Goal: Task Accomplishment & Management: Manage account settings

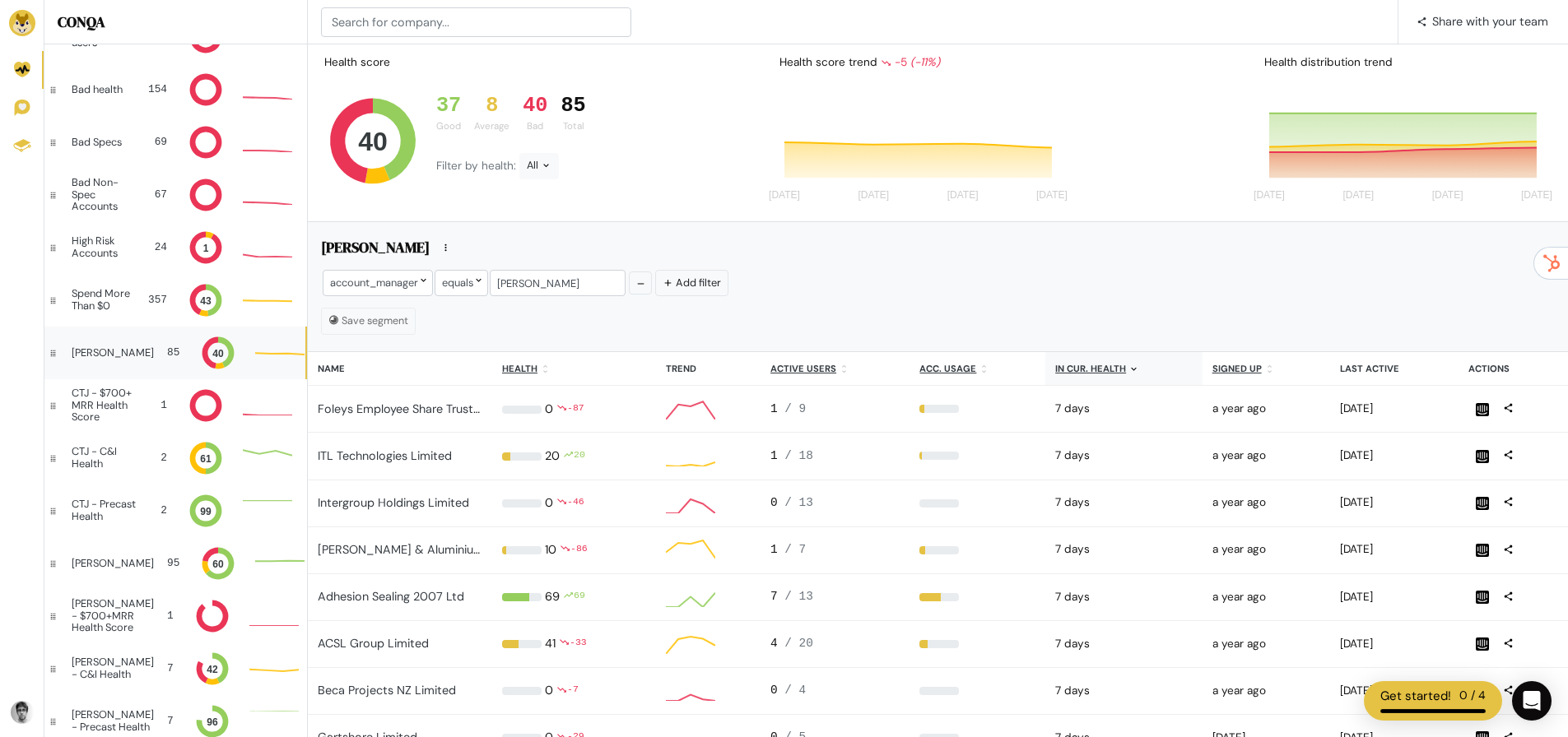
click at [116, 348] on div "[PERSON_NAME]" at bounding box center [112, 353] width 83 height 11
click at [529, 363] on u "Health" at bounding box center [519, 368] width 35 height 11
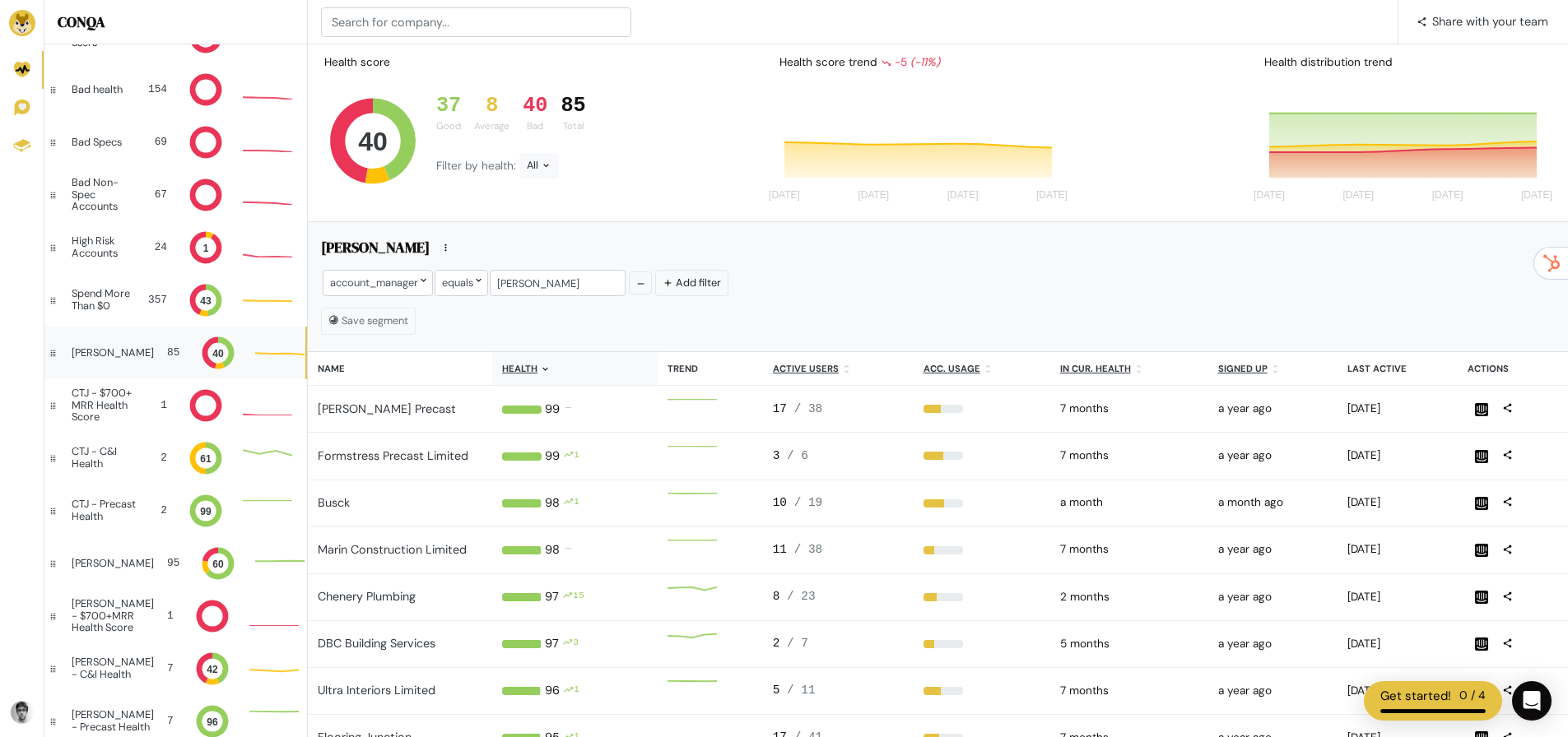
click at [540, 368] on icon at bounding box center [545, 368] width 10 height 10
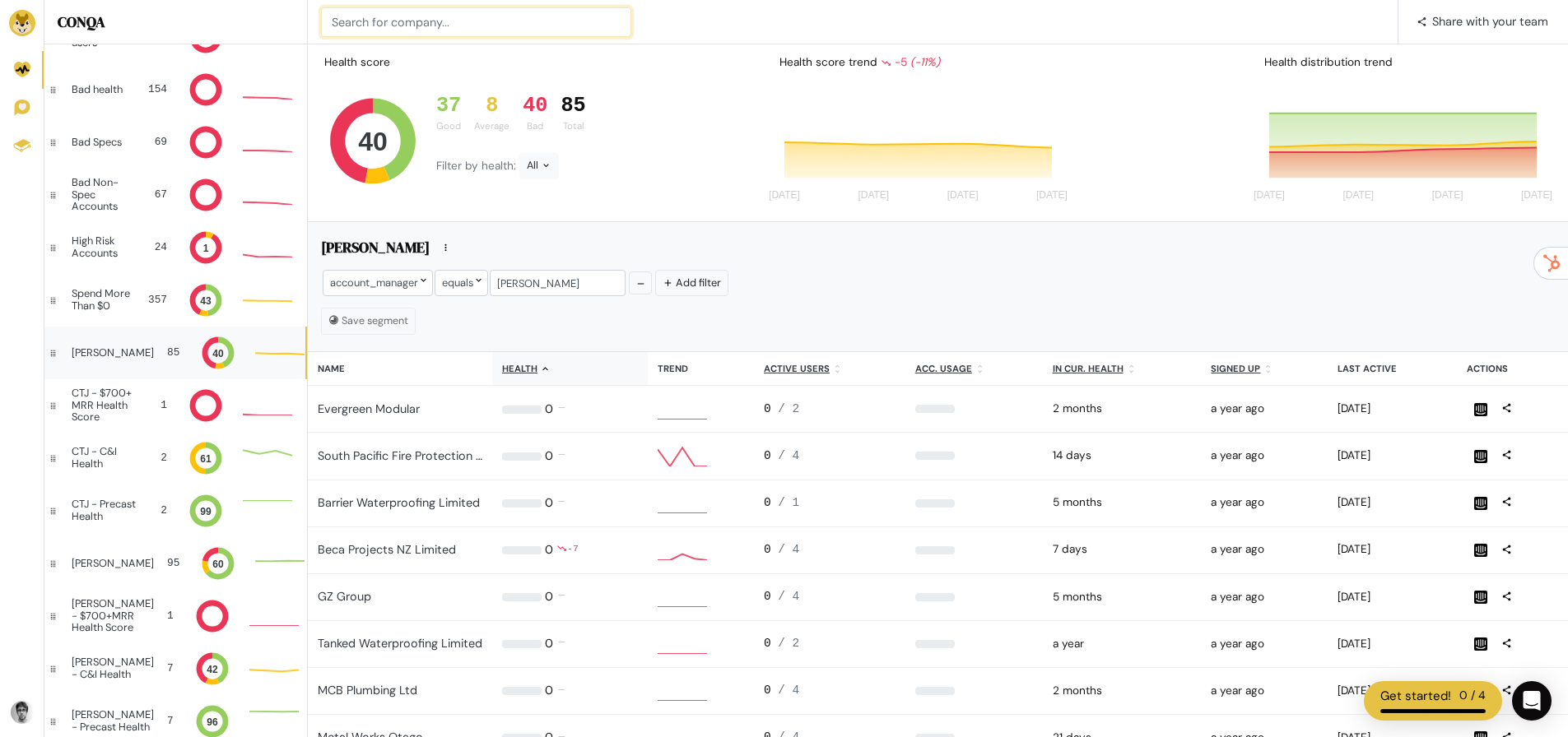
click at [454, 25] on input at bounding box center [476, 22] width 310 height 29
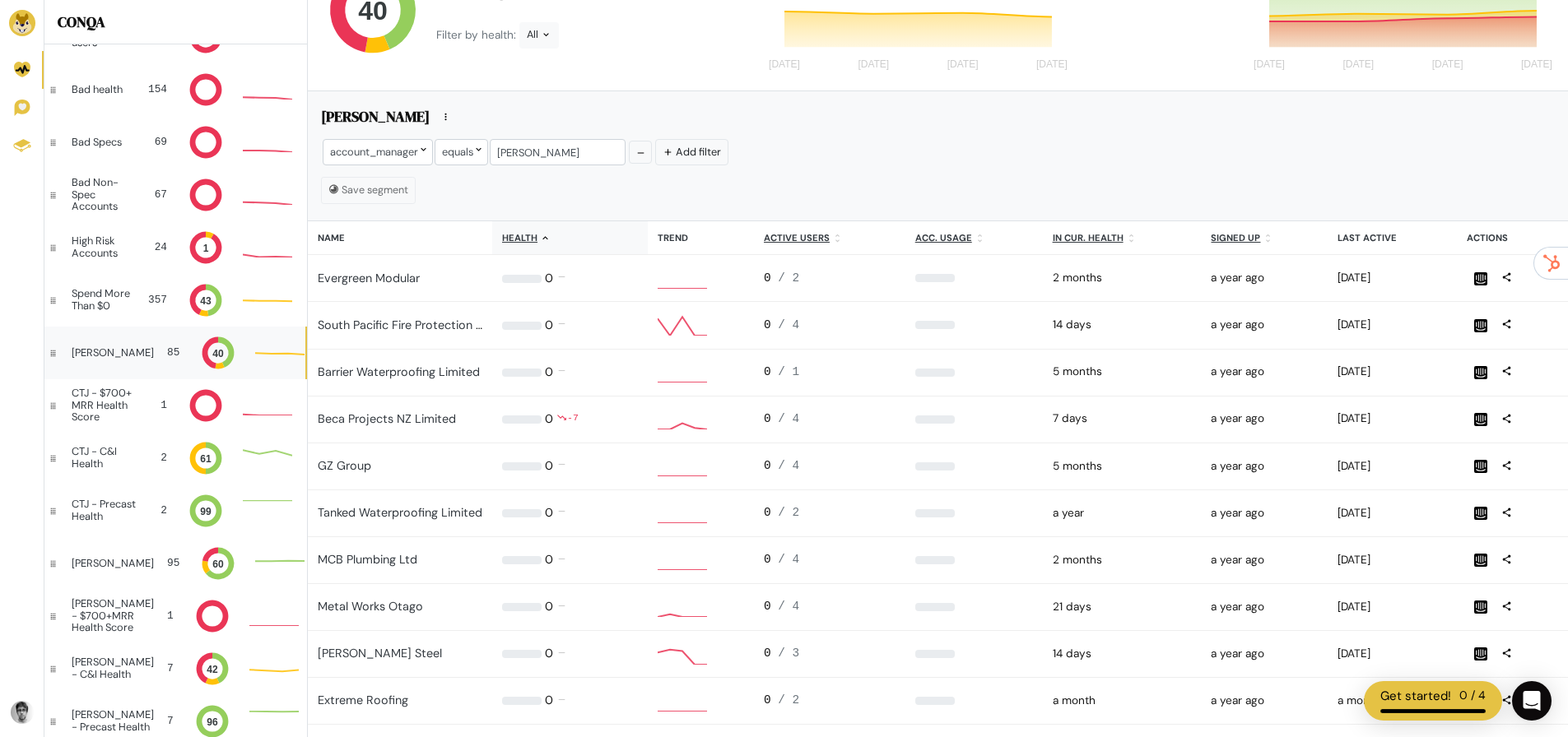
scroll to position [164, 0]
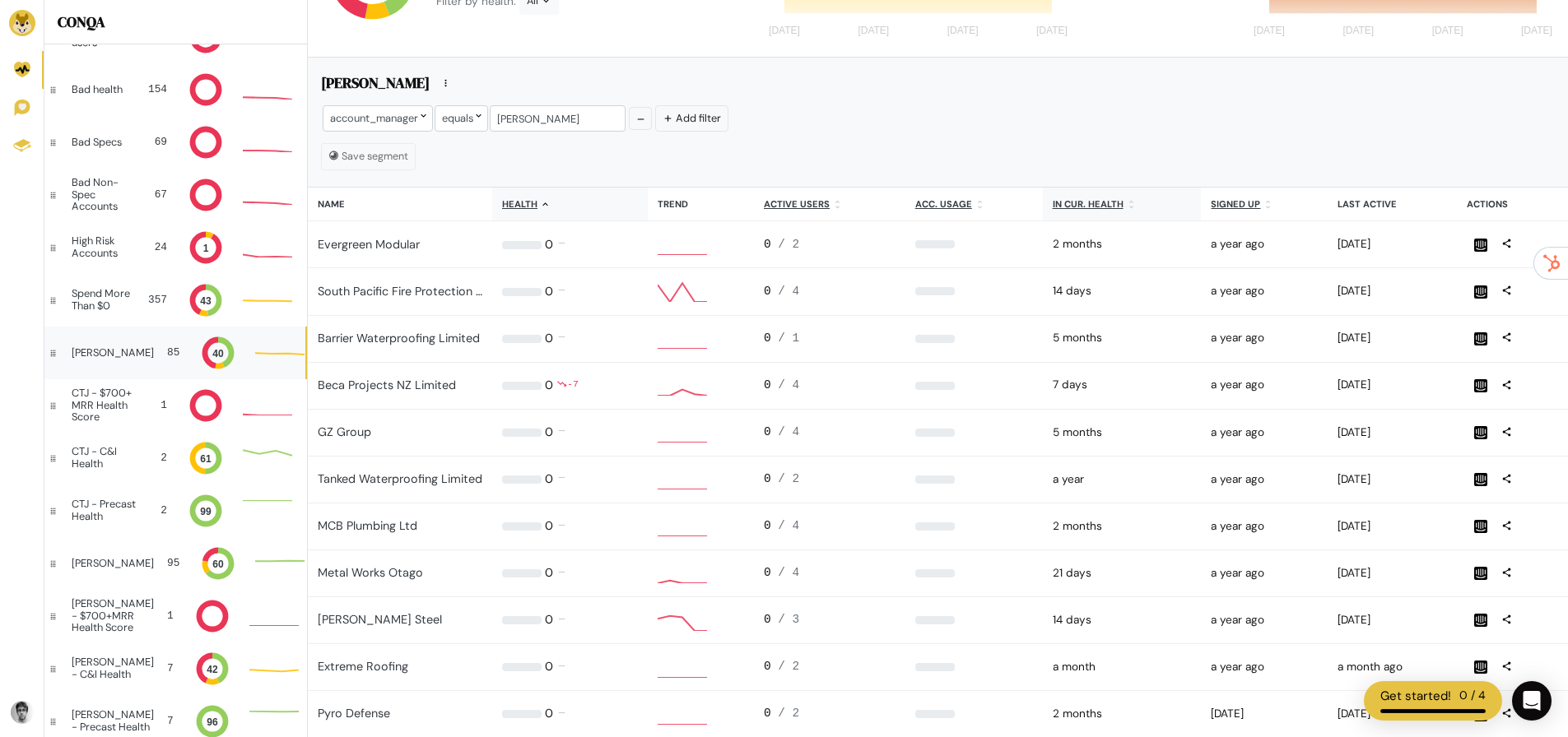
click at [1078, 203] on u "In cur. health" at bounding box center [1088, 204] width 71 height 11
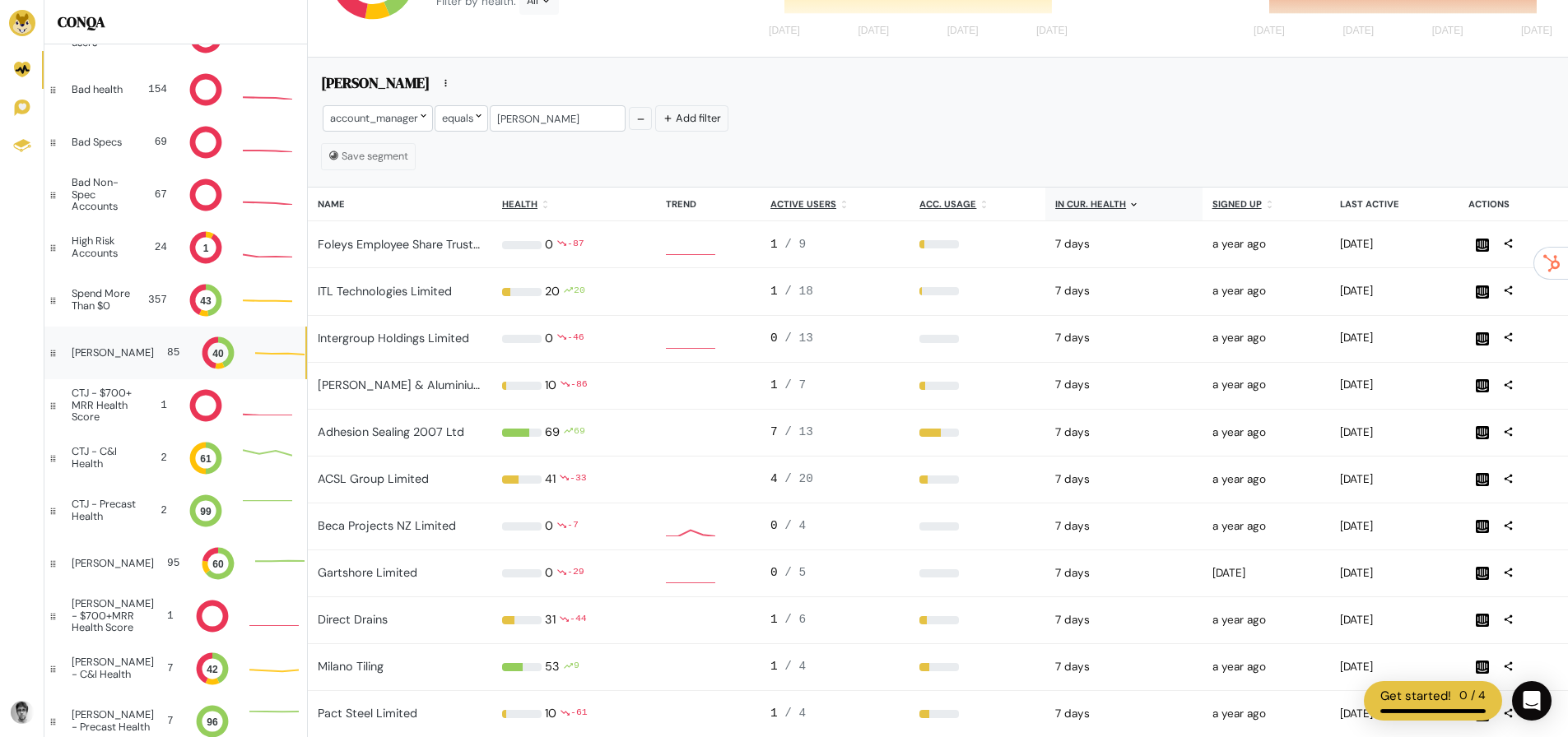
scroll to position [13, 13]
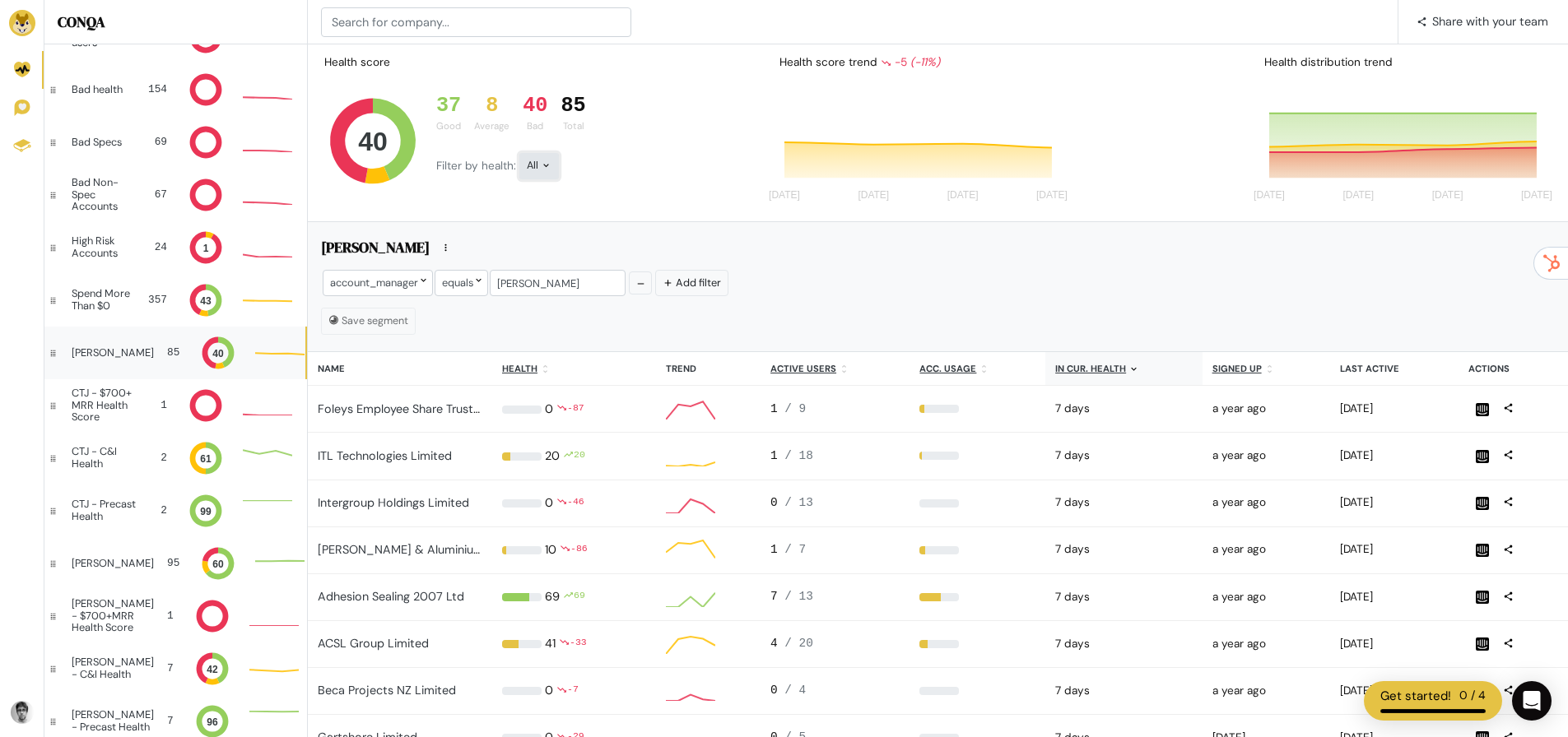
click at [541, 169] on icon at bounding box center [546, 164] width 10 height 10
click at [568, 306] on button "Bad" at bounding box center [565, 314] width 91 height 38
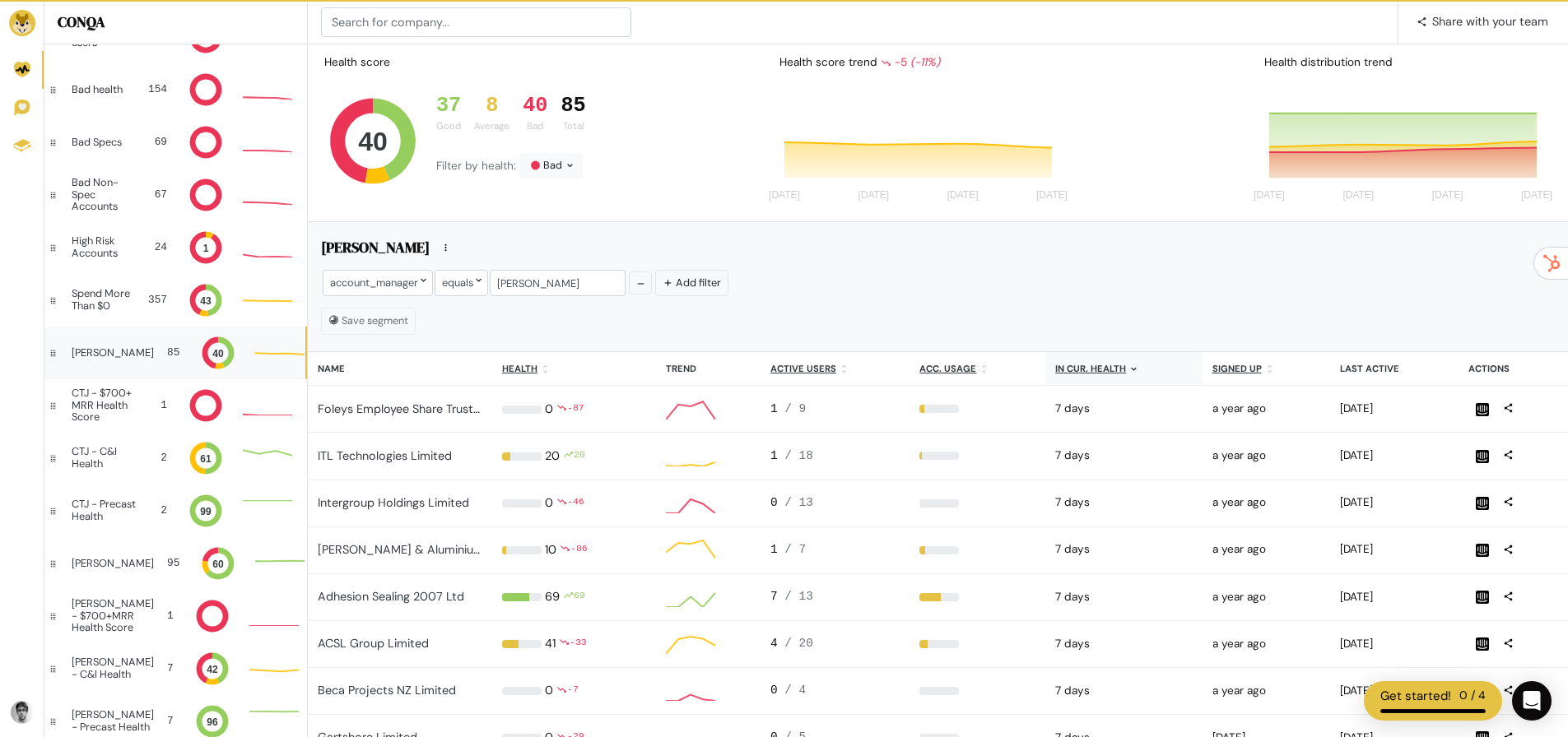
click at [1128, 361] on th "In cur. health" at bounding box center [1123, 369] width 157 height 34
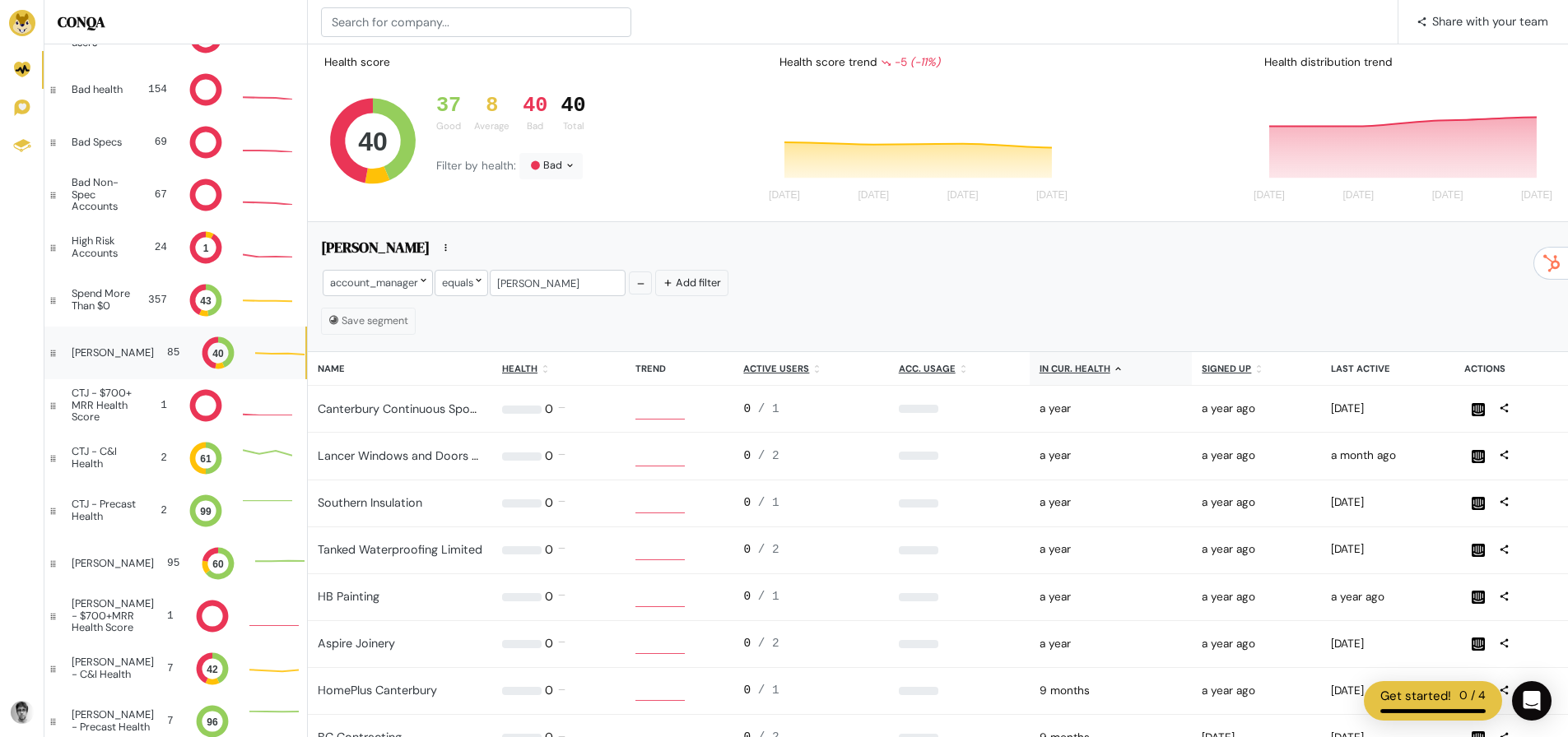
click at [1092, 372] on u "In cur. health" at bounding box center [1074, 368] width 71 height 11
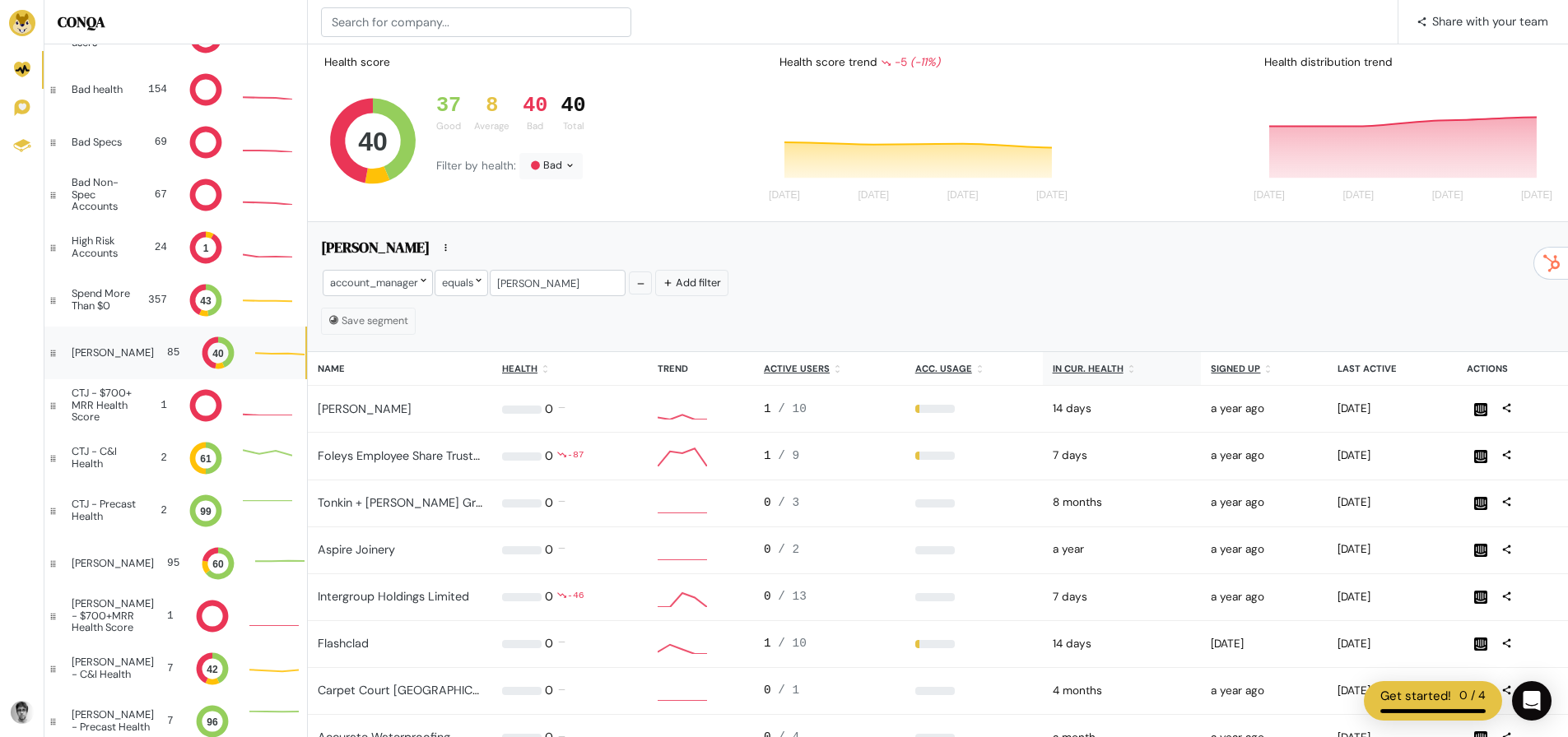
click at [1093, 375] on th "In cur. health" at bounding box center [1121, 369] width 159 height 34
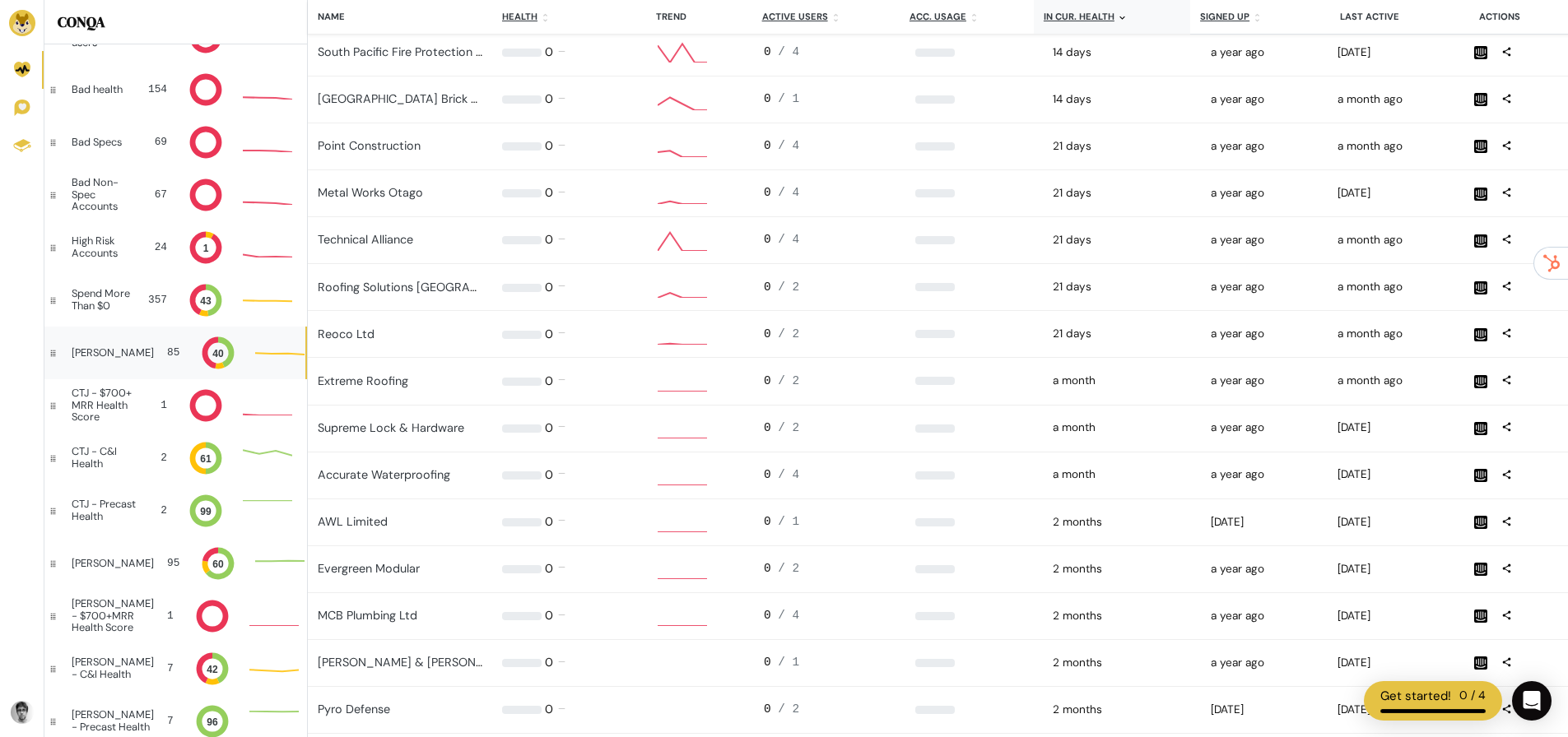
scroll to position [13, 13]
